Goal: Find specific page/section: Find specific page/section

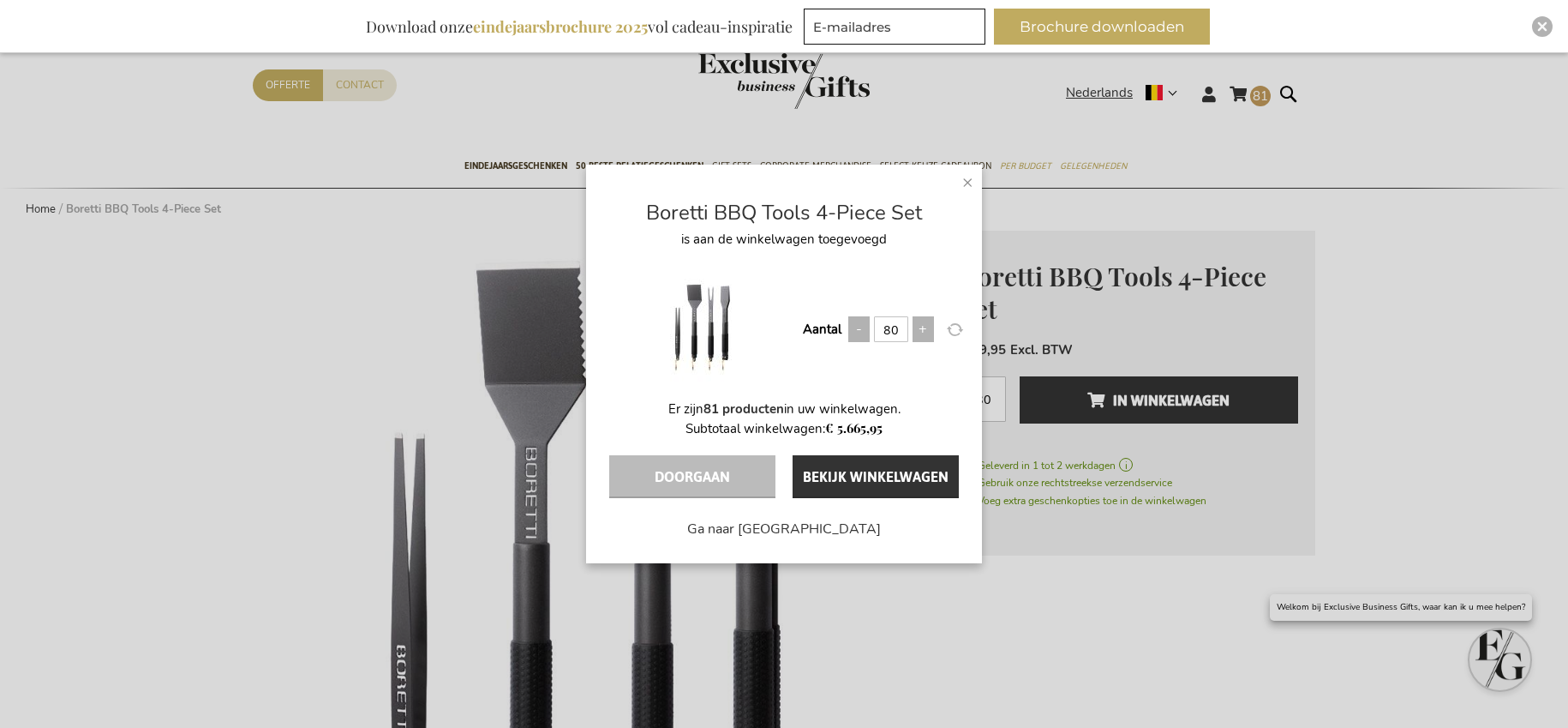
click at [970, 184] on span "×" at bounding box center [967, 181] width 12 height 26
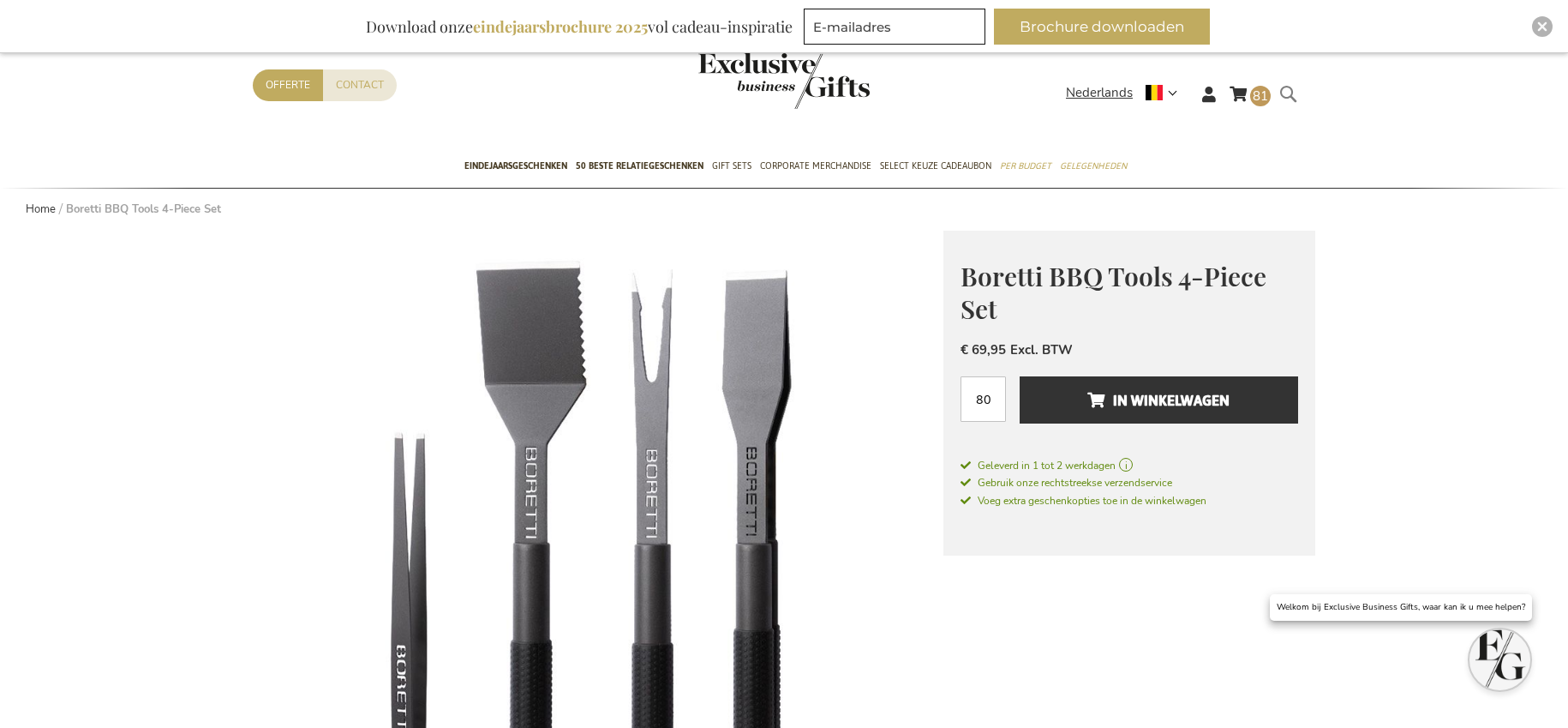
click at [1295, 95] on form "Search Search" at bounding box center [1292, 107] width 17 height 49
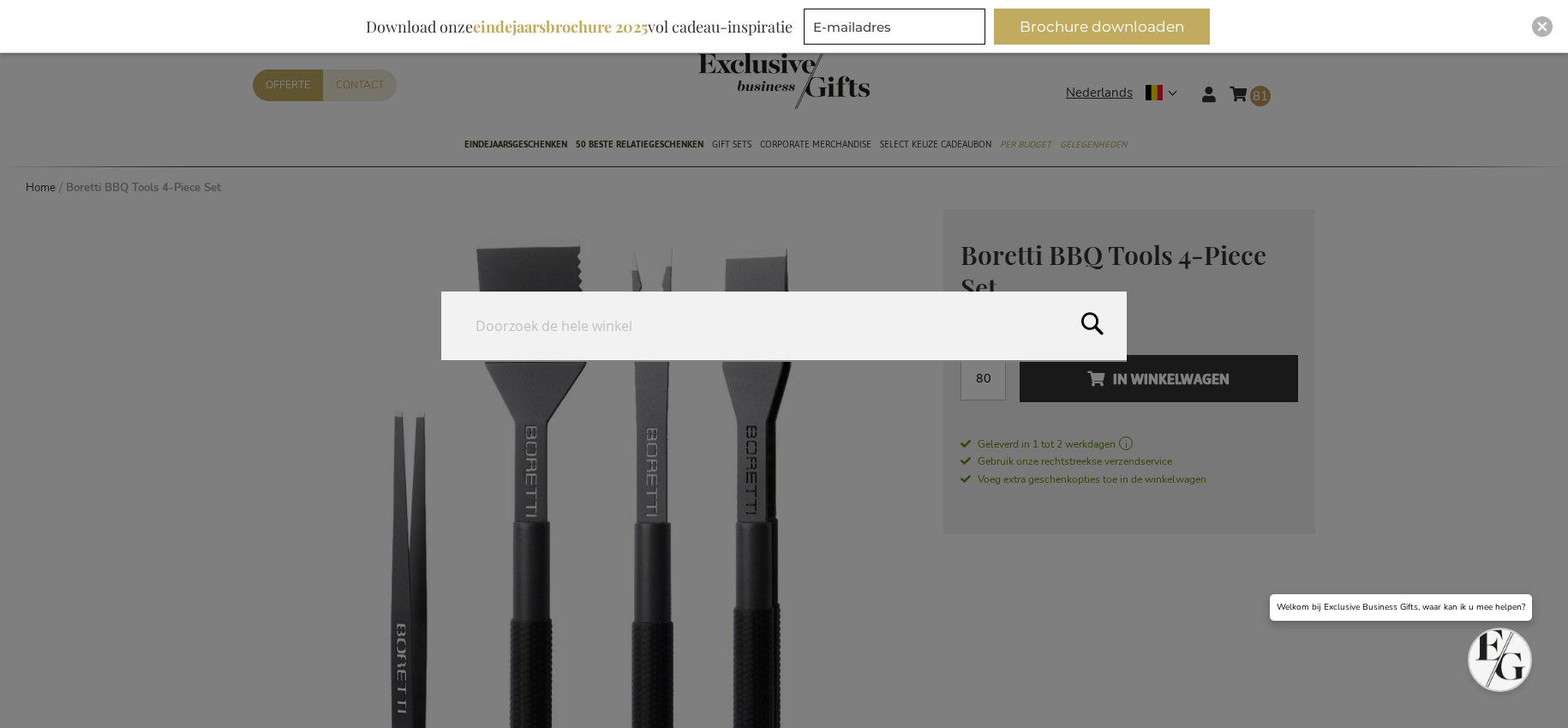
click at [629, 337] on input "Search" at bounding box center [784, 325] width 685 height 68
paste input "FAIR-45077C"
type input "FAIR-45077C"
